Goal: Find specific page/section: Find specific page/section

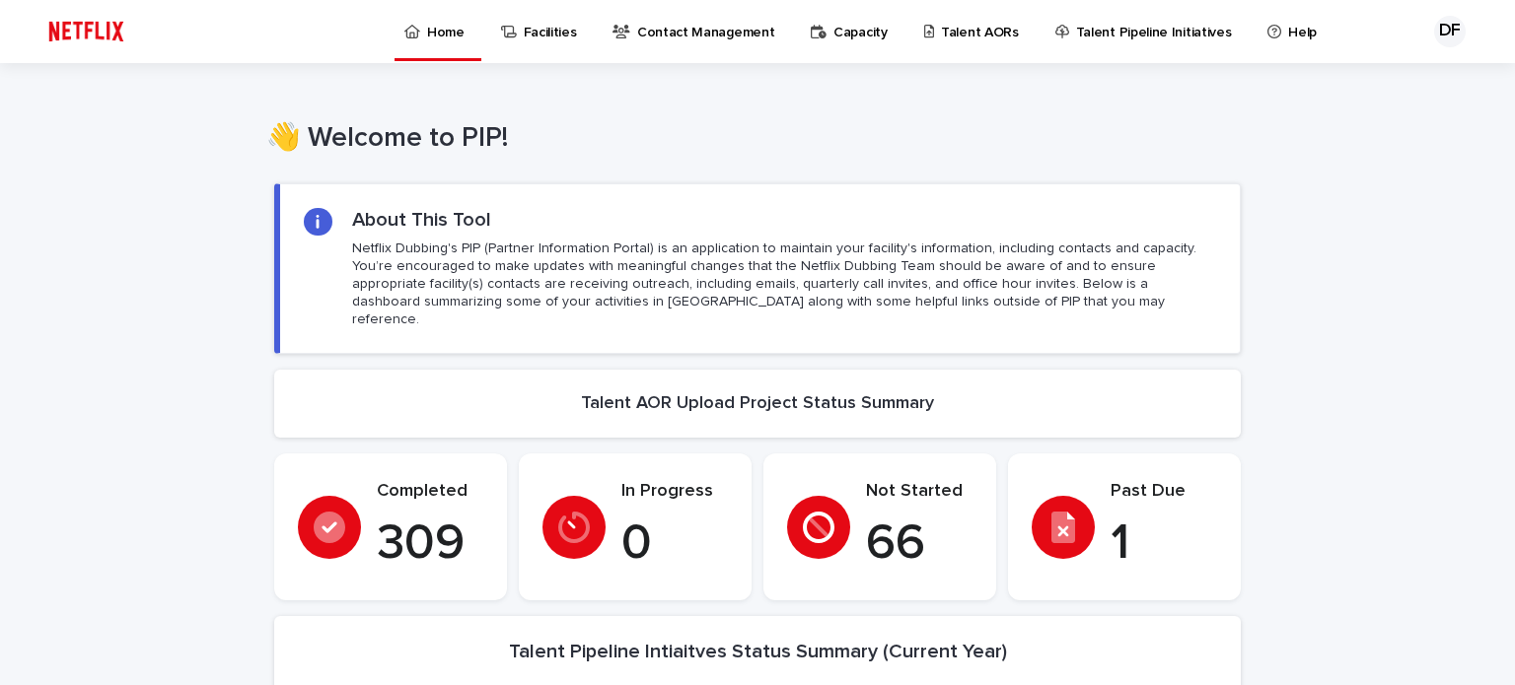
click at [1066, 509] on div at bounding box center [1063, 527] width 63 height 63
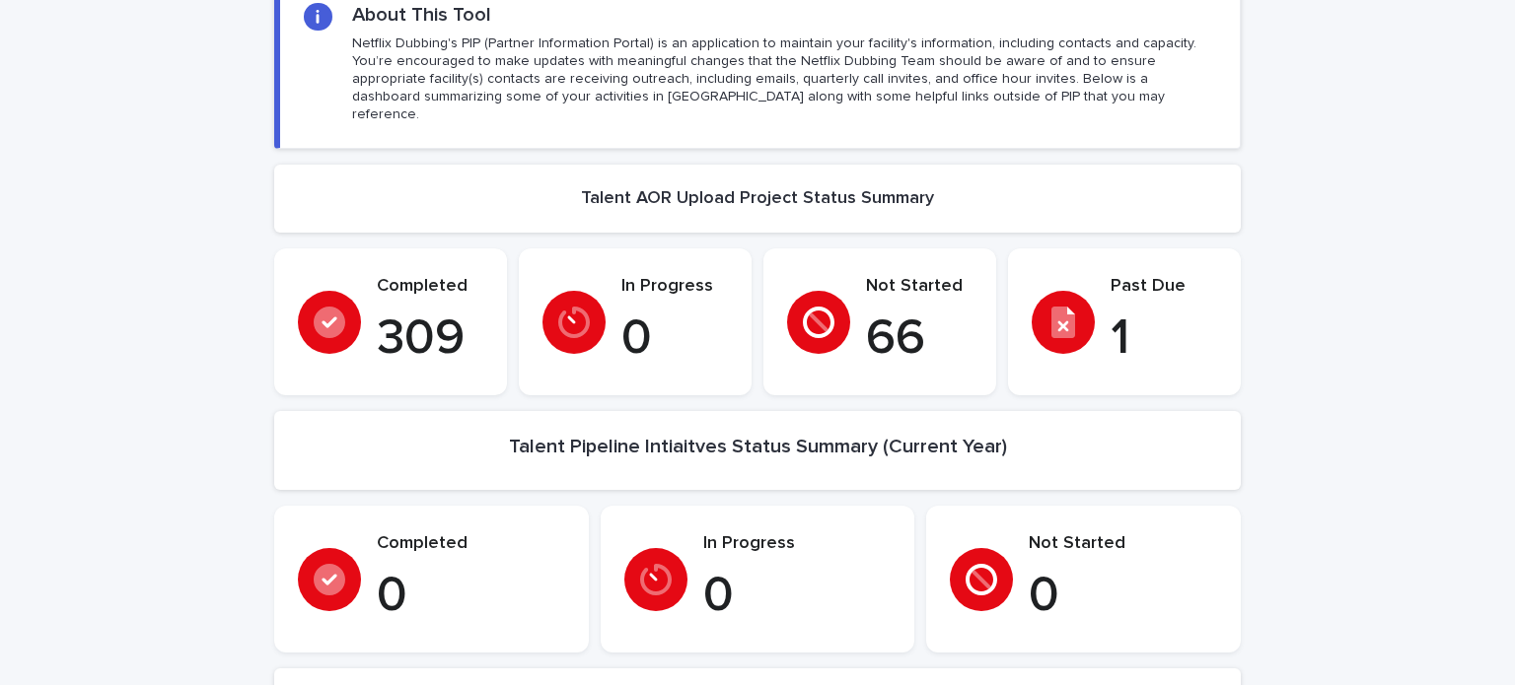
scroll to position [99, 0]
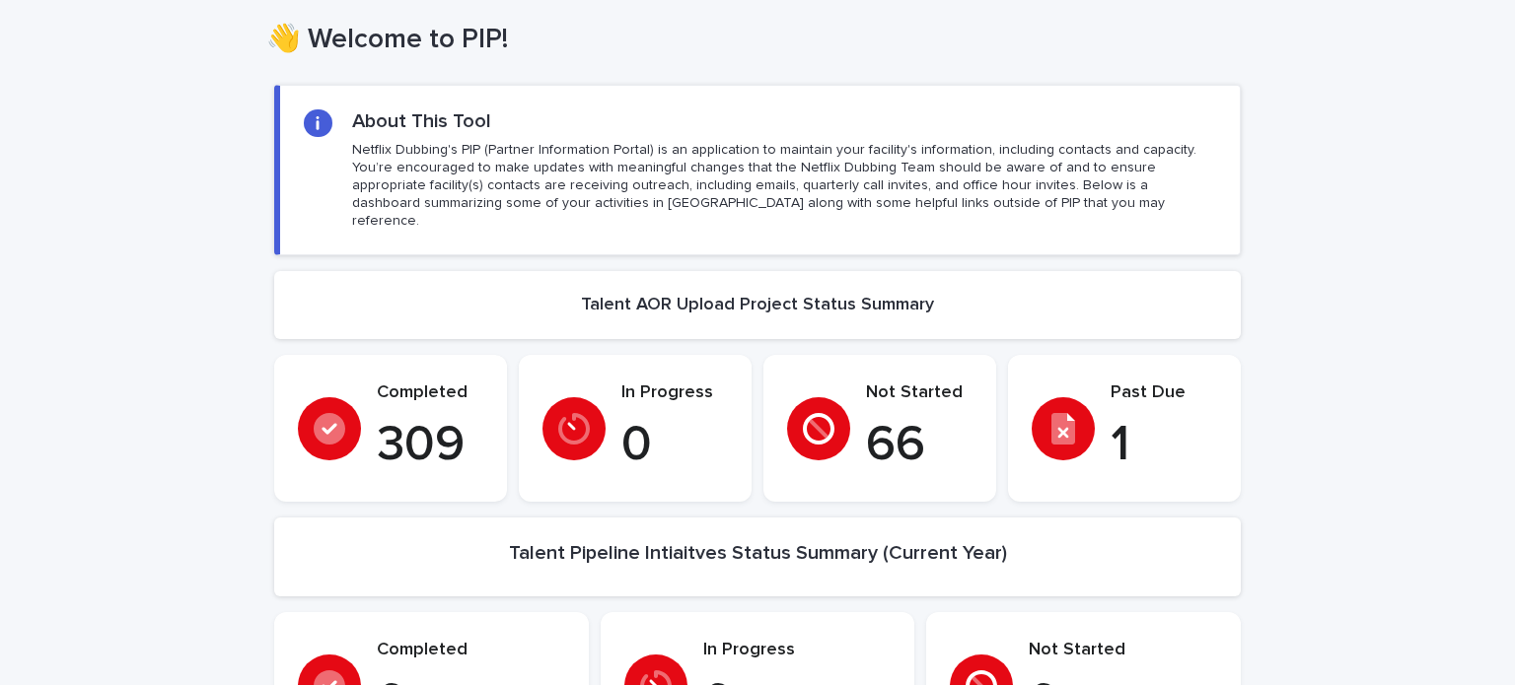
click at [1147, 383] on p "Past Due" at bounding box center [1164, 394] width 107 height 22
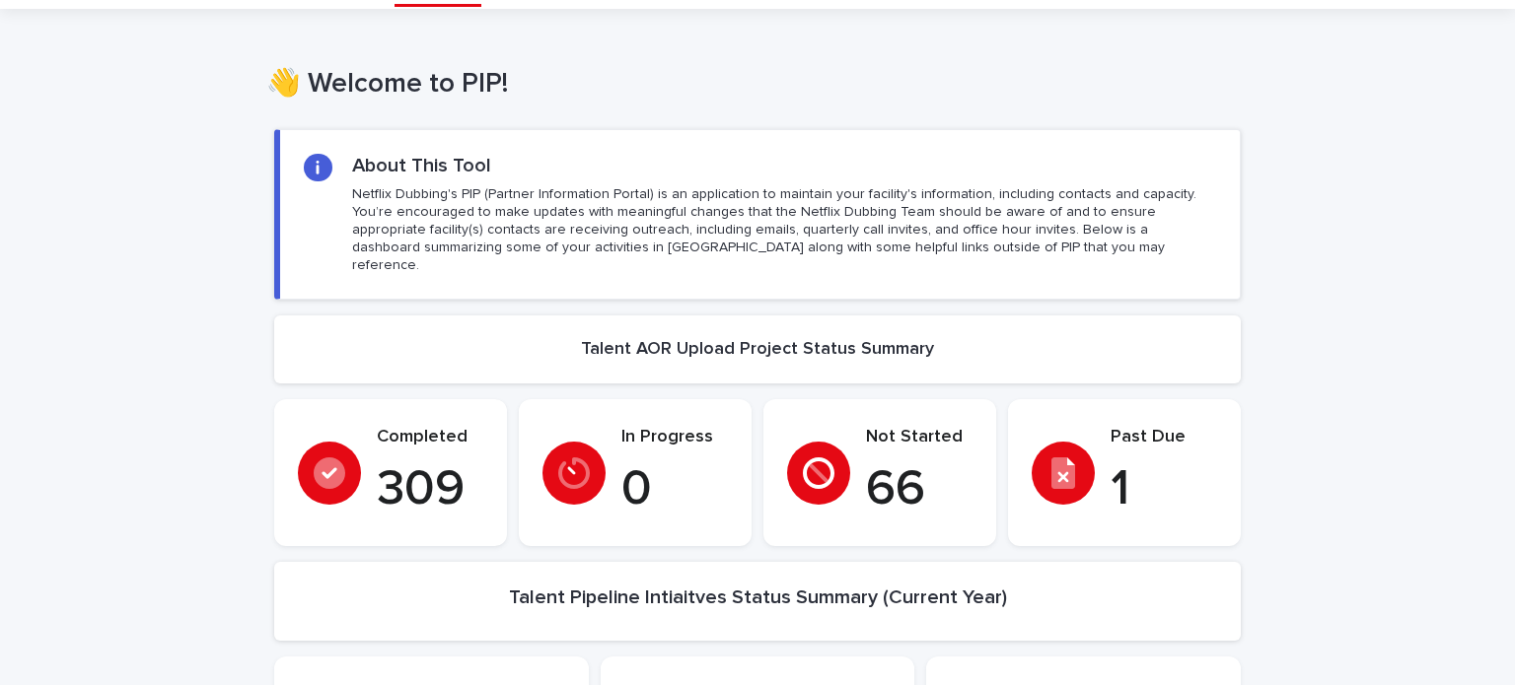
scroll to position [0, 0]
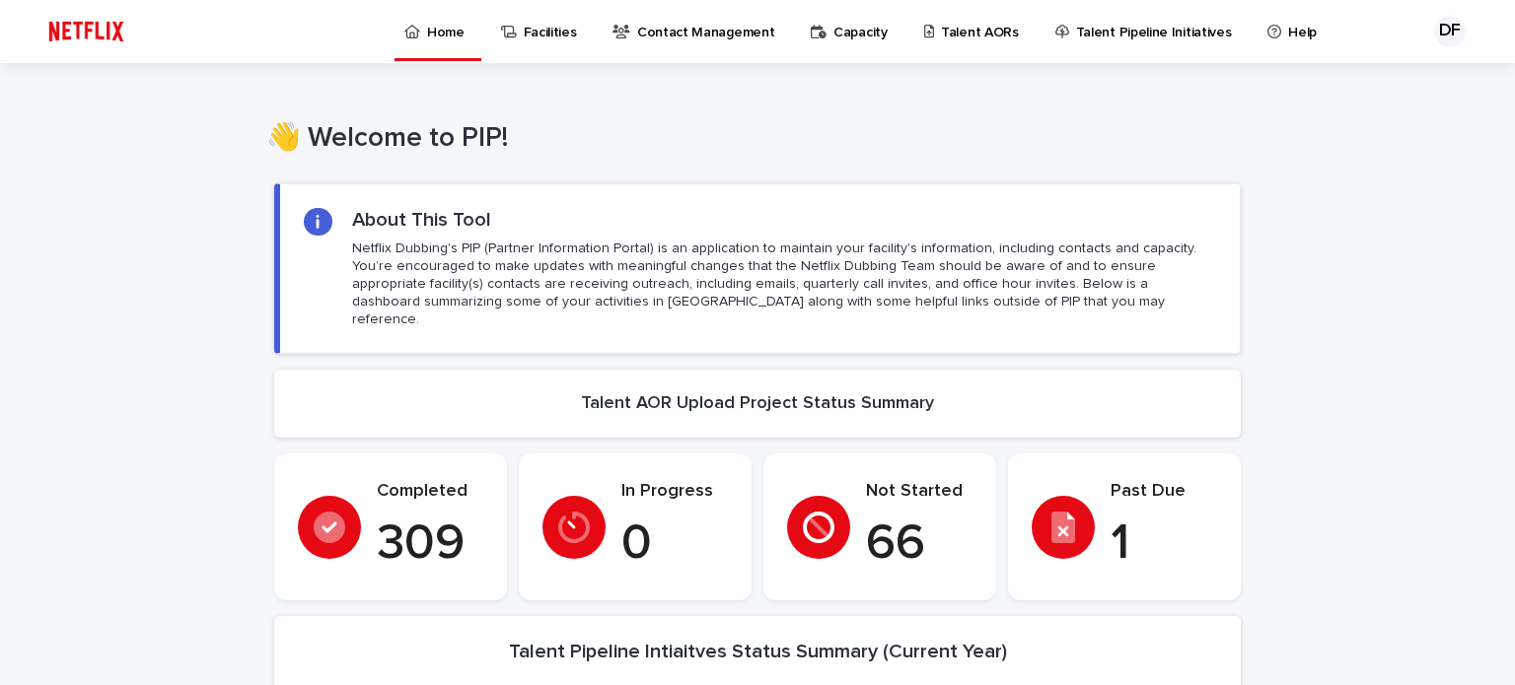
click at [963, 35] on p "Talent AORs" at bounding box center [980, 20] width 78 height 41
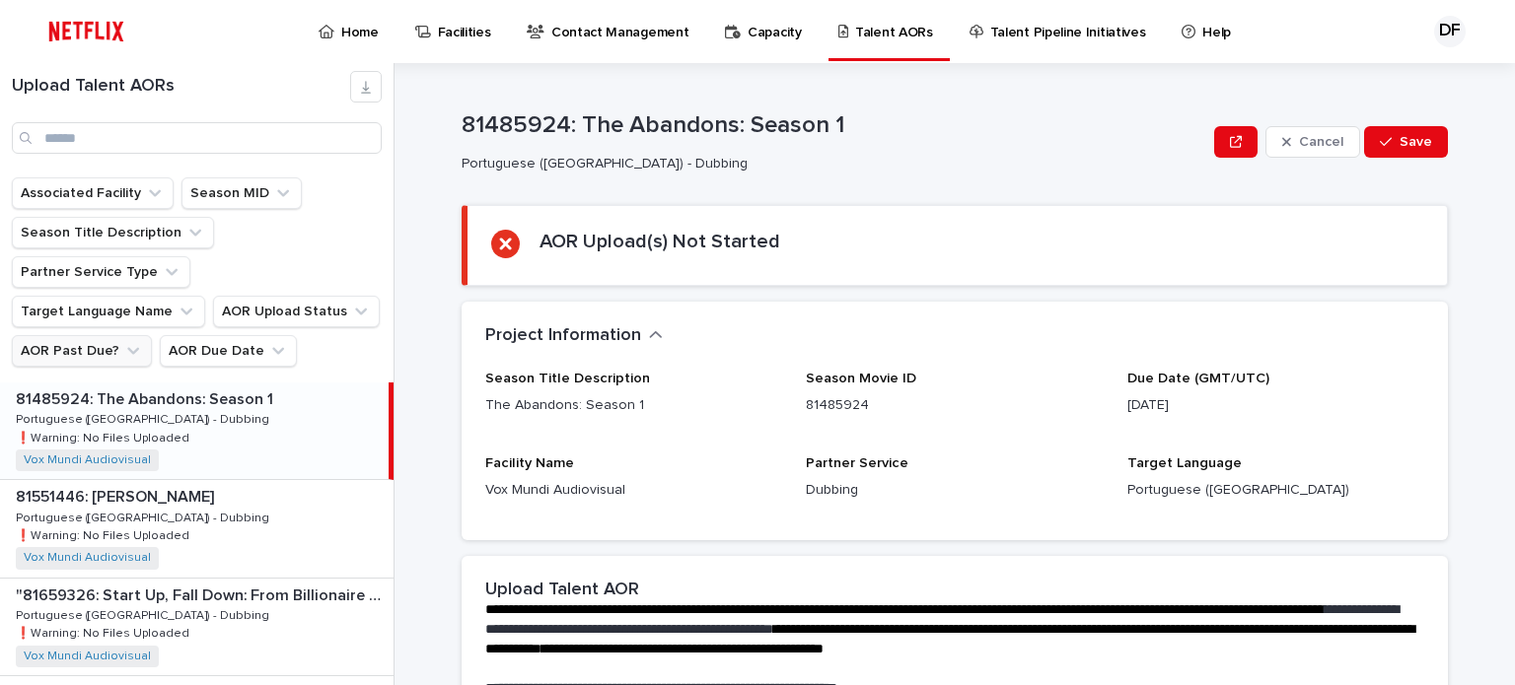
click at [107, 335] on button "AOR Past Due?" at bounding box center [82, 351] width 140 height 32
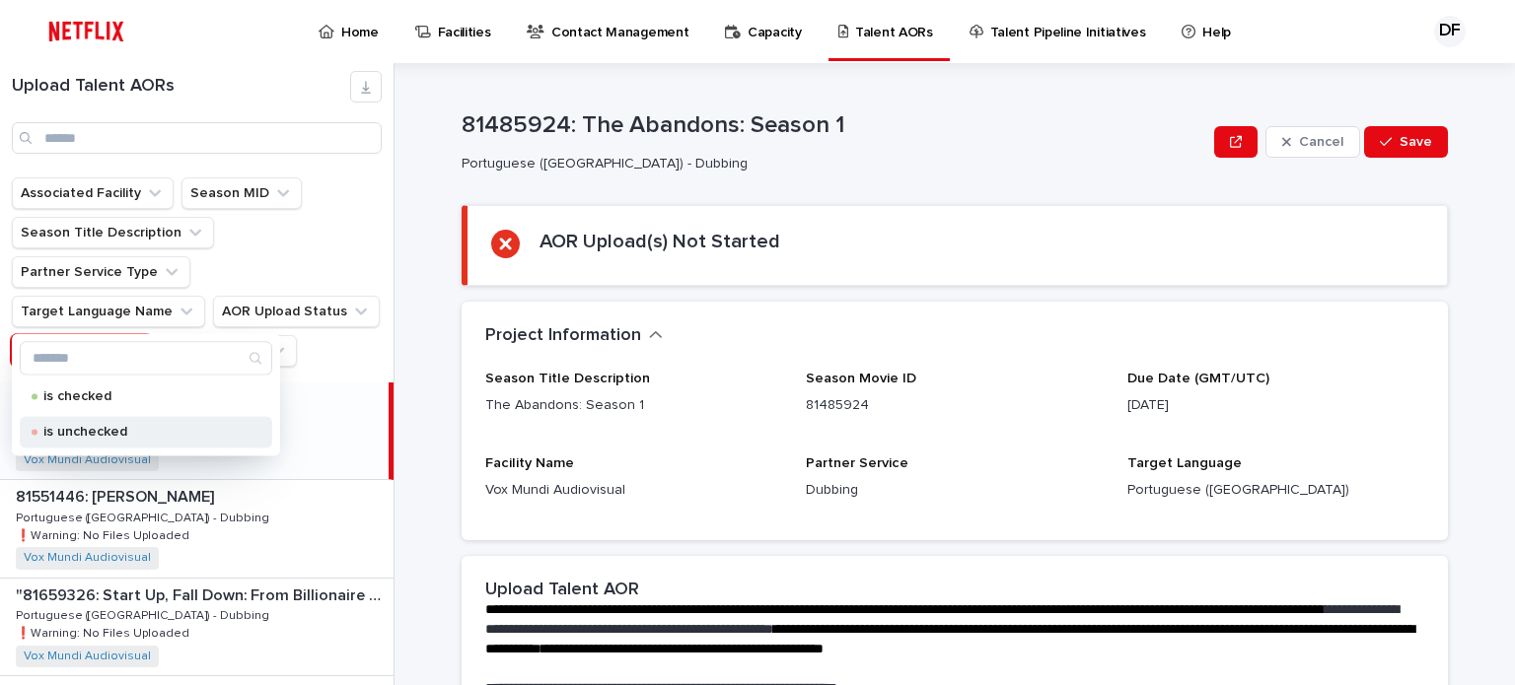
click at [86, 429] on p "is unchecked" at bounding box center [141, 432] width 197 height 14
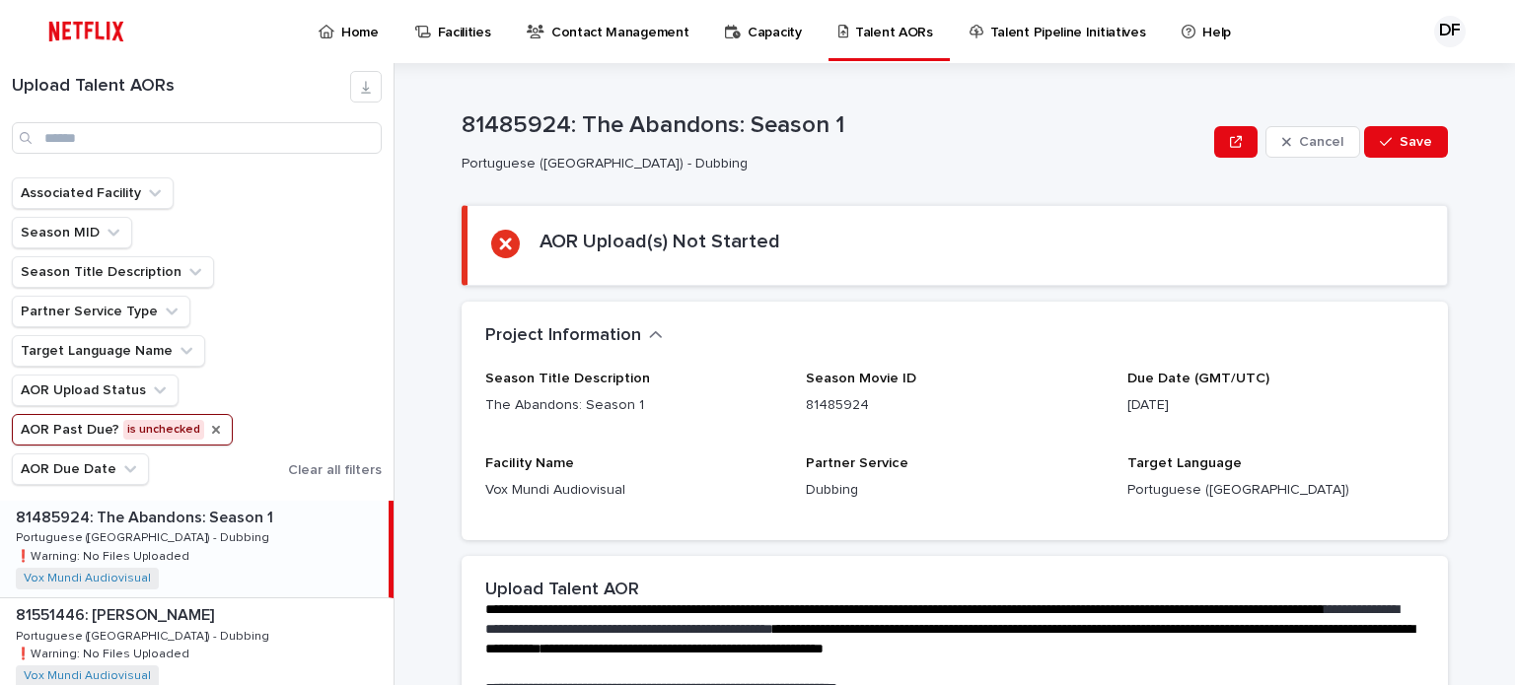
click at [208, 427] on icon "AOR Past Due?" at bounding box center [216, 430] width 16 height 16
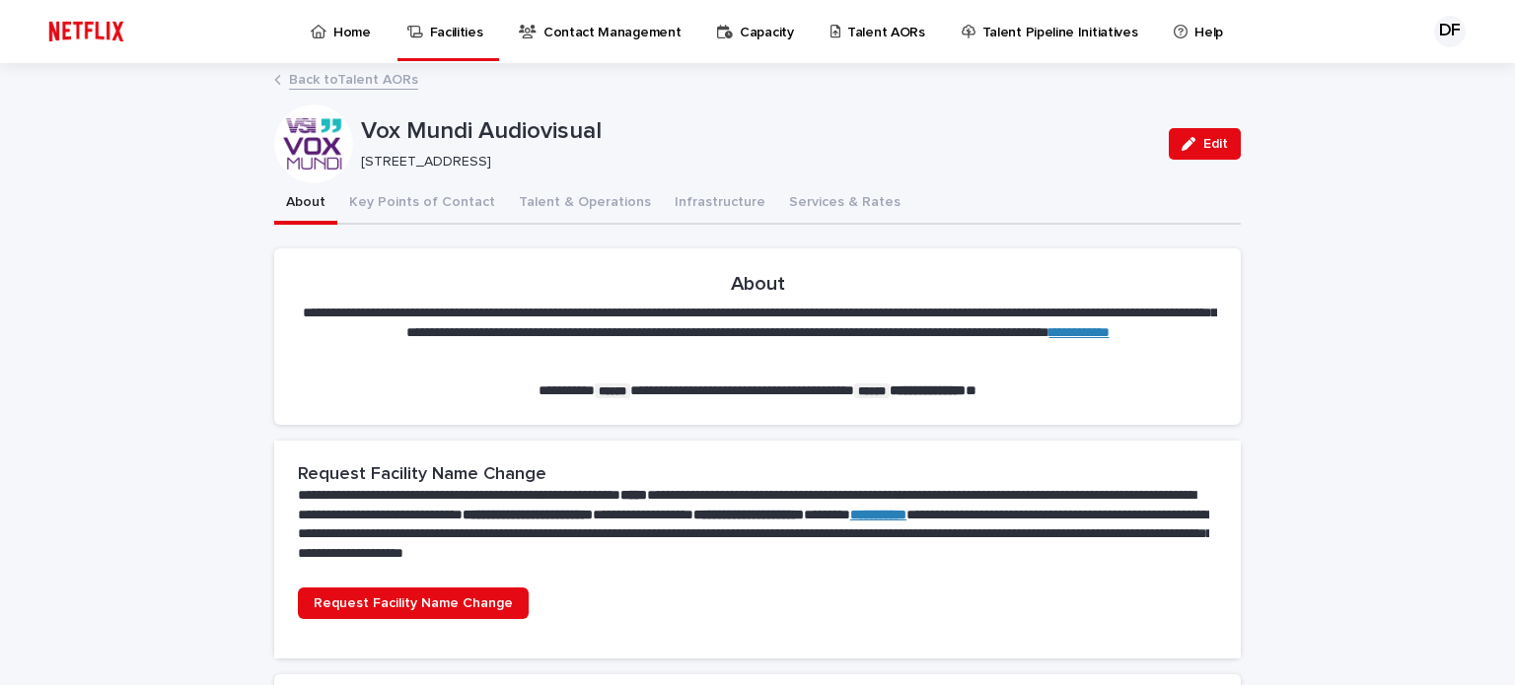
click at [868, 38] on p "Talent AORs" at bounding box center [886, 20] width 78 height 41
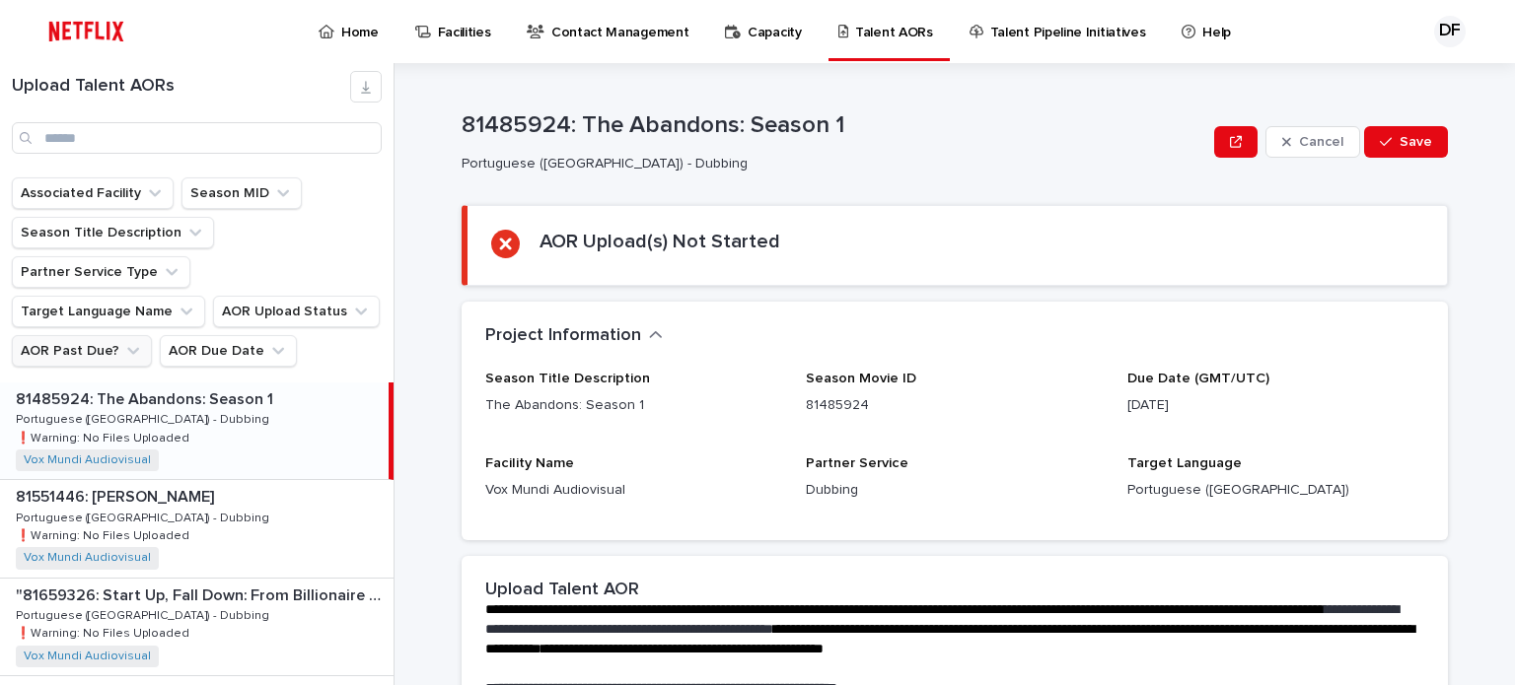
click at [123, 341] on icon "AOR Past Due?" at bounding box center [133, 351] width 20 height 20
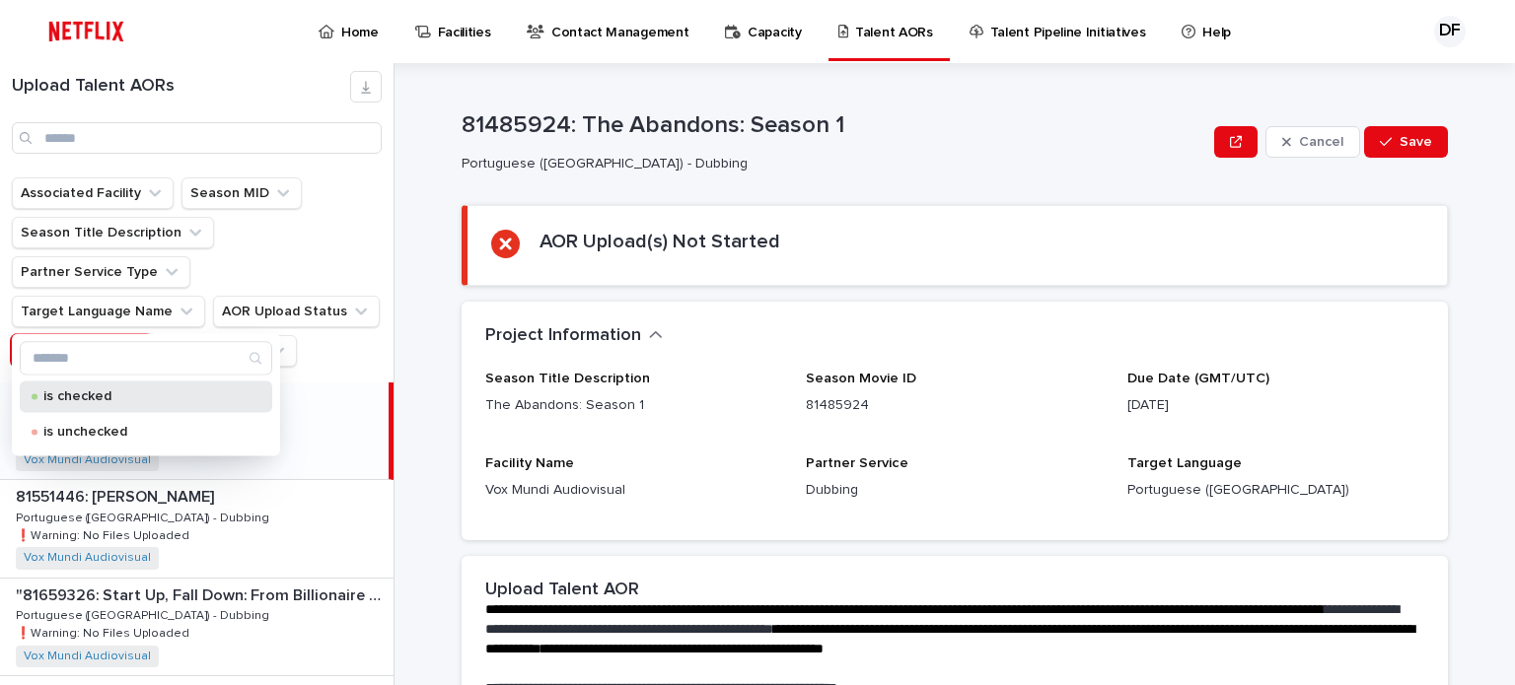
click at [96, 389] on div "is checked" at bounding box center [146, 397] width 252 height 32
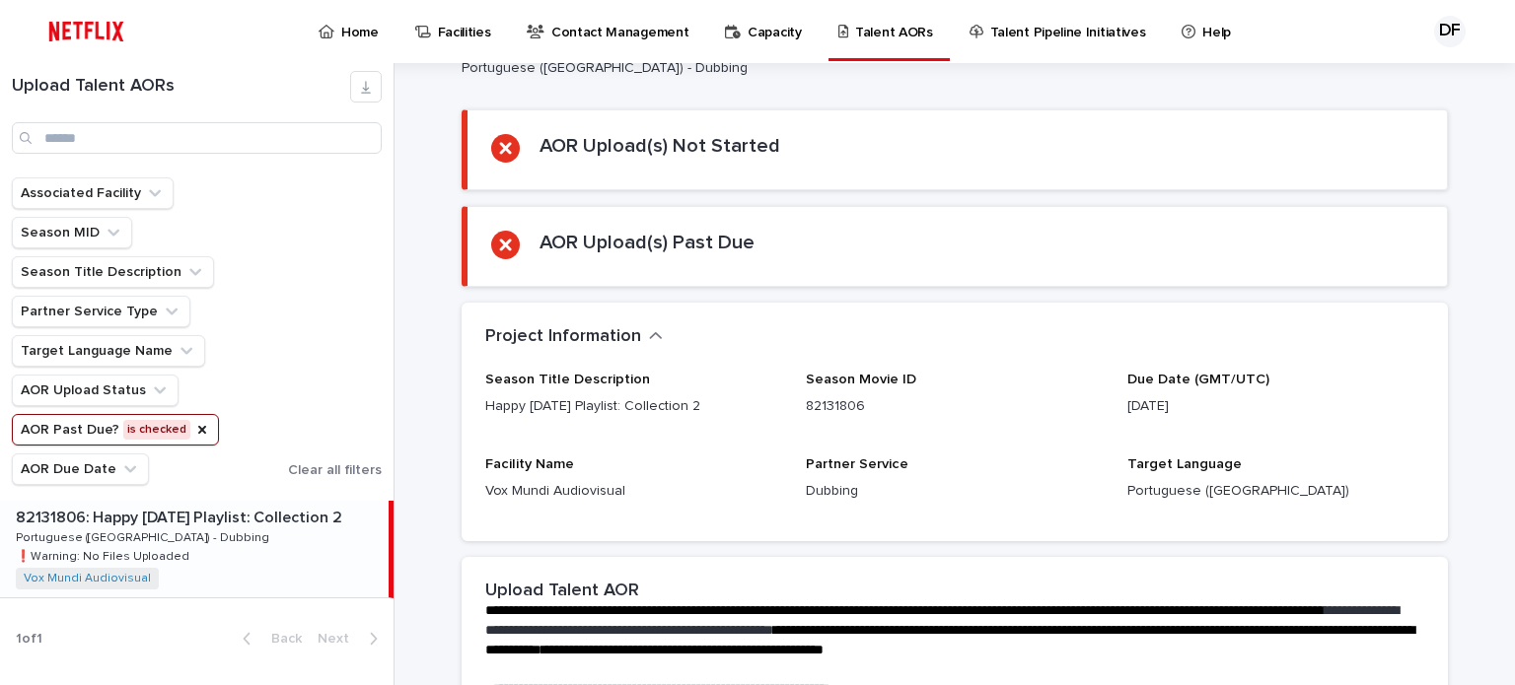
scroll to position [99, 0]
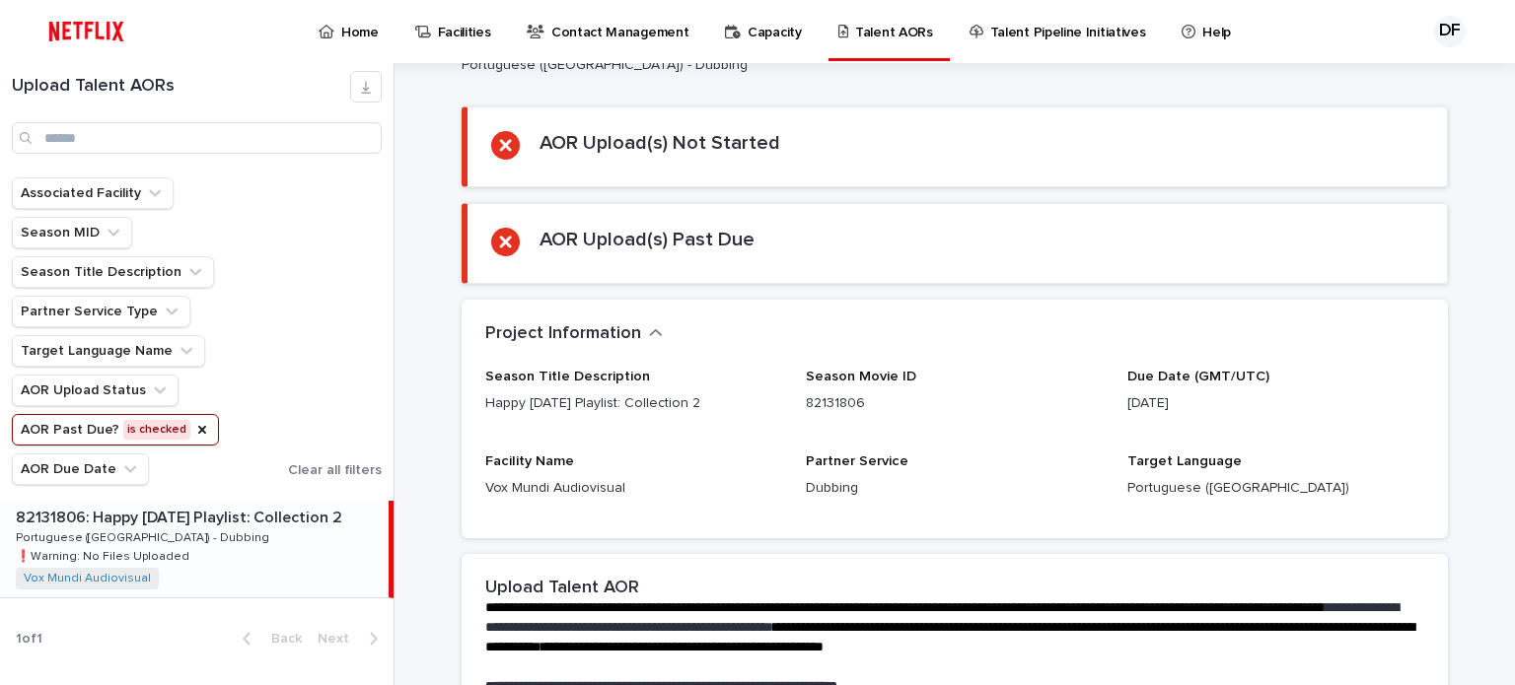
drag, startPoint x: 1261, startPoint y: 406, endPoint x: 1113, endPoint y: 409, distance: 149.0
click at [1113, 409] on div "Season Title Description Happy [DATE] Playlist: Collection 2 Season Movie ID 82…" at bounding box center [954, 442] width 939 height 146
click at [683, 421] on div "Season Title Description Happy [DATE] Playlist: Collection 2" at bounding box center [633, 399] width 297 height 61
drag, startPoint x: 719, startPoint y: 405, endPoint x: 477, endPoint y: 405, distance: 241.6
click at [485, 405] on p "Happy [DATE] Playlist: Collection 2" at bounding box center [633, 404] width 297 height 21
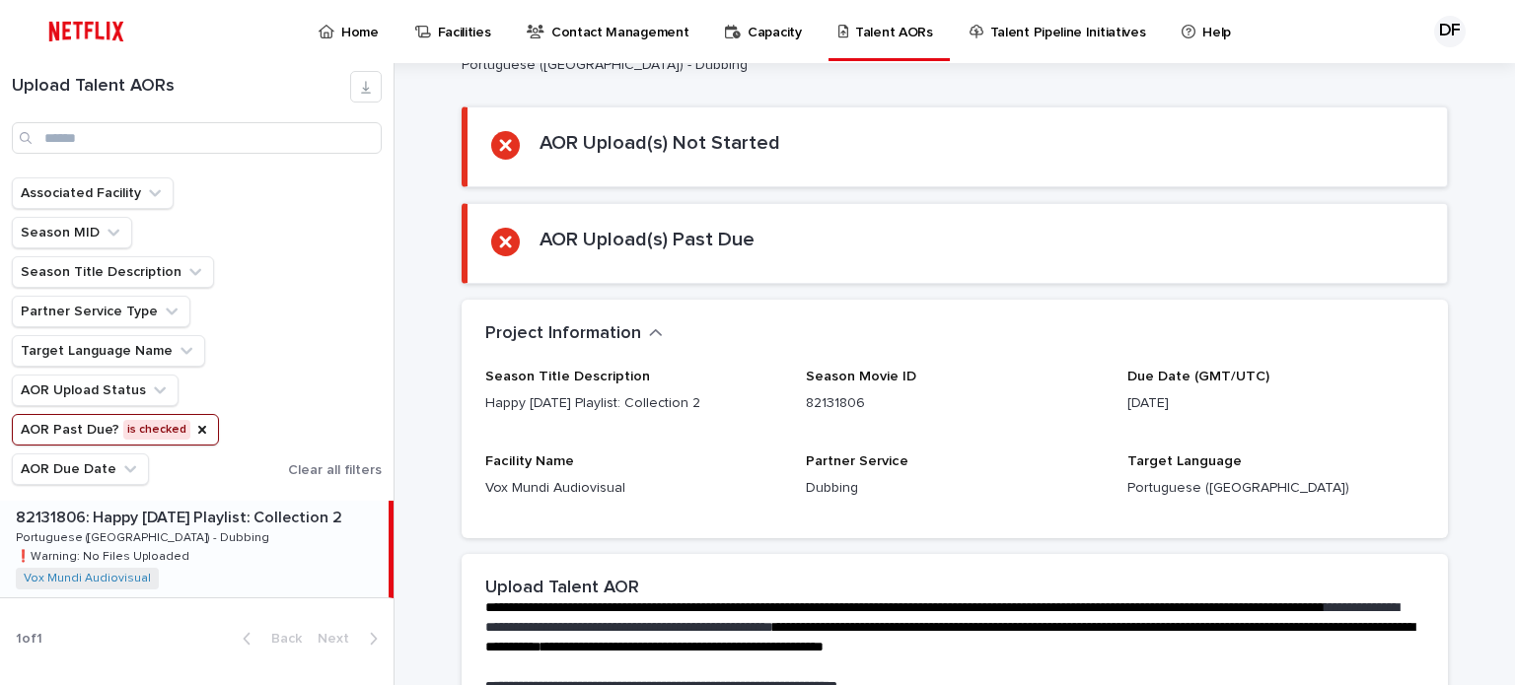
copy p "Happy [DATE] Playlist: Collection 2"
click at [894, 39] on p "Talent AORs" at bounding box center [894, 20] width 78 height 41
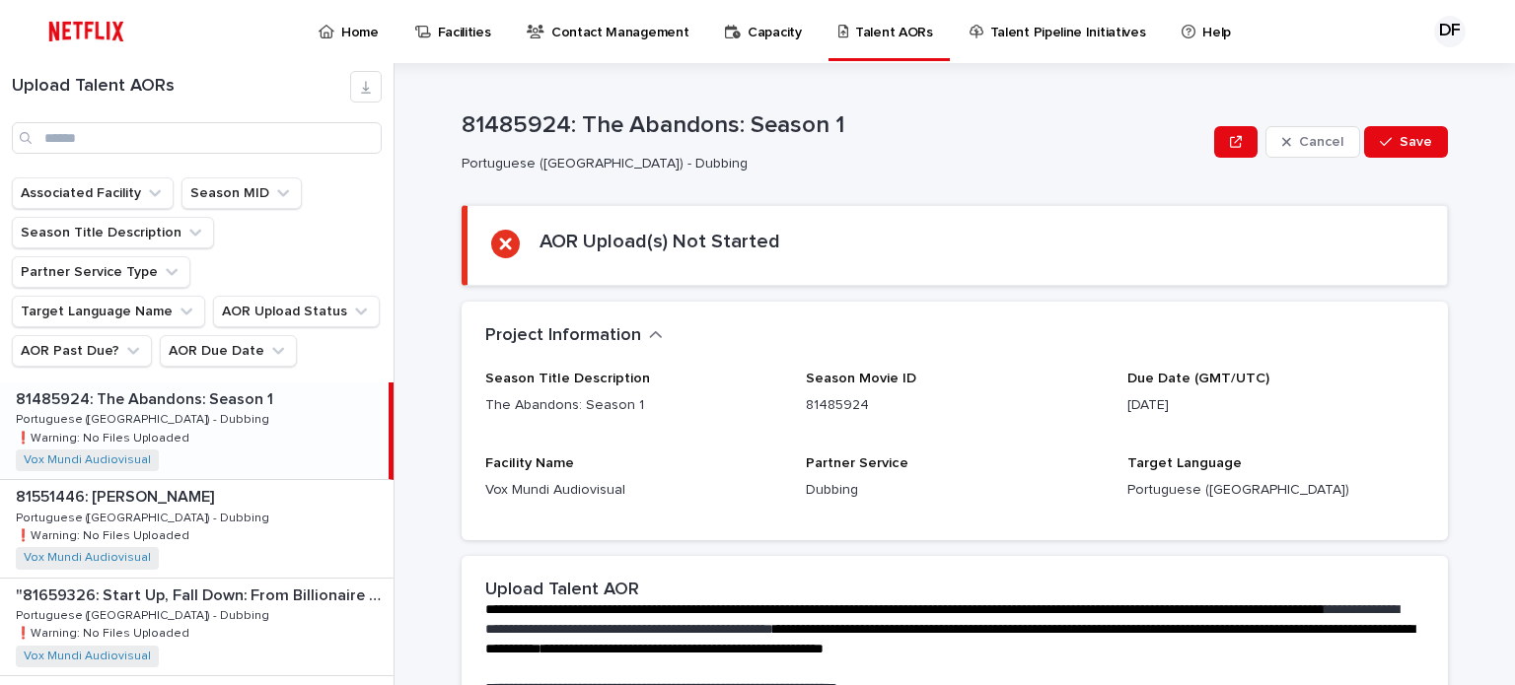
click at [363, 29] on p "Home" at bounding box center [359, 20] width 37 height 41
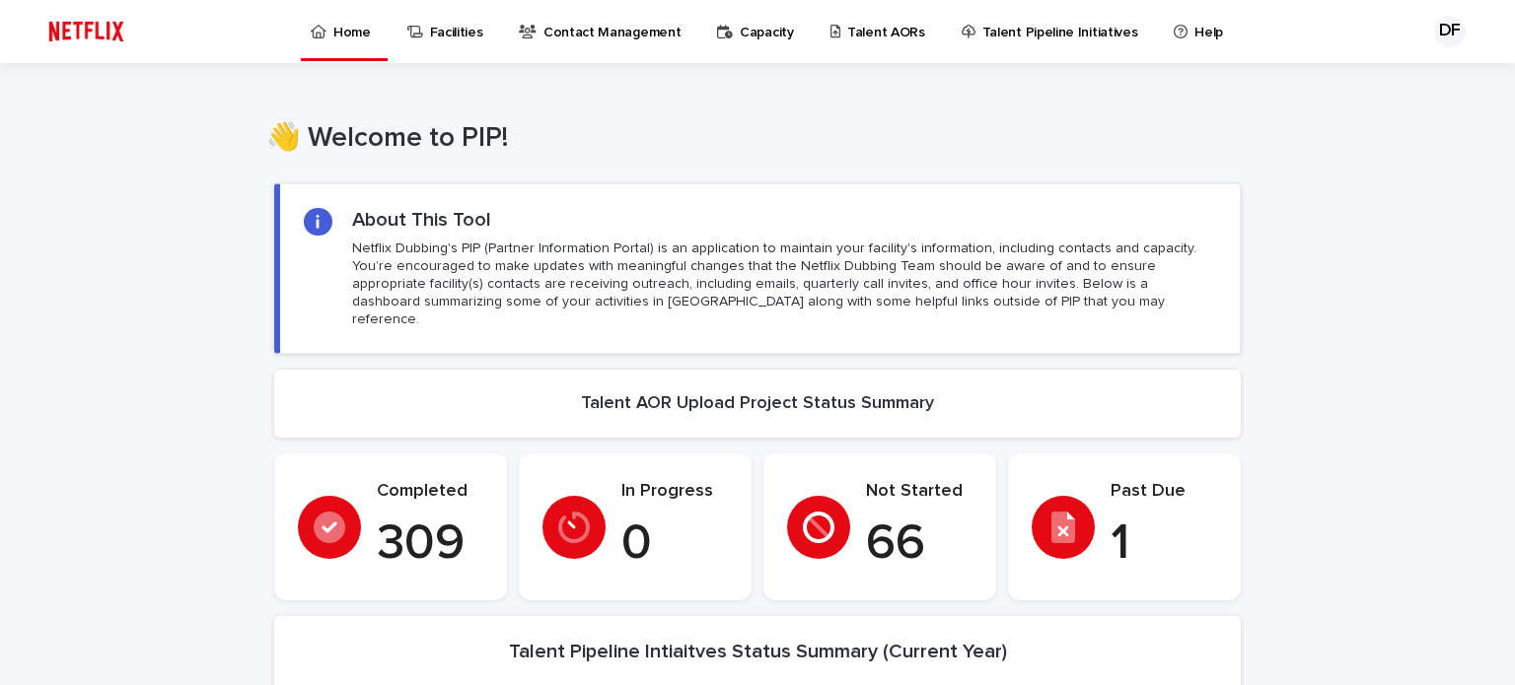
click at [868, 25] on p "Talent AORs" at bounding box center [886, 20] width 78 height 41
